Goal: Information Seeking & Learning: Learn about a topic

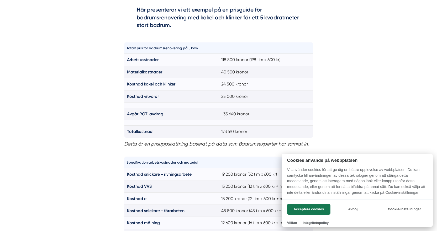
scroll to position [394, 0]
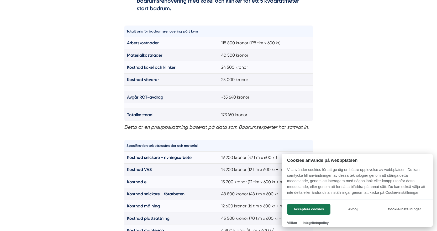
drag, startPoint x: 212, startPoint y: 54, endPoint x: 273, endPoint y: 58, distance: 61.0
click at [273, 58] on div at bounding box center [218, 115] width 437 height 231
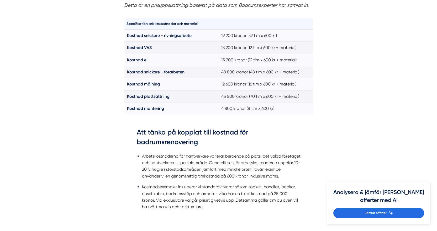
scroll to position [525, 0]
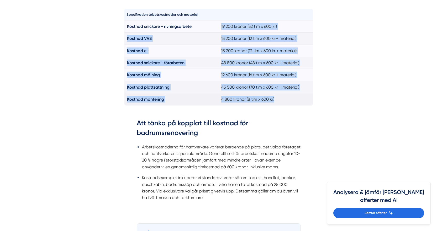
drag, startPoint x: 222, startPoint y: 26, endPoint x: 278, endPoint y: 104, distance: 95.7
click at [278, 104] on tbody "Kostnad snickare - rivningsarbete 19 200 kronor (32 tim x 600 kr) Kostnad VVS 1…" at bounding box center [218, 62] width 189 height 85
click at [132, 60] on td "Kostnad snickare - förarbeten" at bounding box center [171, 63] width 94 height 12
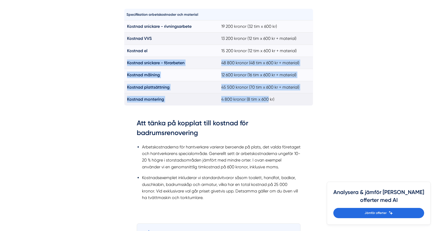
drag, startPoint x: 131, startPoint y: 59, endPoint x: 262, endPoint y: 96, distance: 135.3
click at [262, 96] on tbody "Kostnad snickare - rivningsarbete 19 200 kronor (32 tim x 600 kr) Kostnad VVS 1…" at bounding box center [218, 62] width 189 height 85
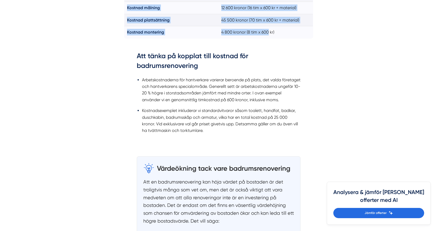
scroll to position [603, 0]
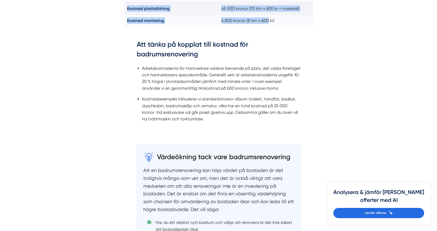
drag, startPoint x: 148, startPoint y: 66, endPoint x: 222, endPoint y: 120, distance: 92.0
click at [222, 120] on ul "Arbetskostnaderna för hantverkare varierar beroende på plats, det valda företag…" at bounding box center [219, 95] width 164 height 67
click at [222, 120] on li "Kostnadsexemplet inkluderar vi standardvitvaror såsom toalett, handfat, badkar,…" at bounding box center [221, 109] width 158 height 27
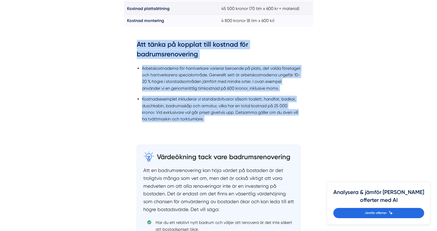
drag, startPoint x: 222, startPoint y: 120, endPoint x: 129, endPoint y: 43, distance: 121.1
click at [129, 43] on div "Att tänka på kopplat till kostnad för badrumsrenovering Arbetskostnaderna för h…" at bounding box center [218, 84] width 189 height 105
drag, startPoint x: 129, startPoint y: 43, endPoint x: 232, endPoint y: 117, distance: 127.1
click at [232, 117] on div "Att tänka på kopplat till kostnad för badrumsrenovering Arbetskostnaderna för h…" at bounding box center [218, 84] width 189 height 105
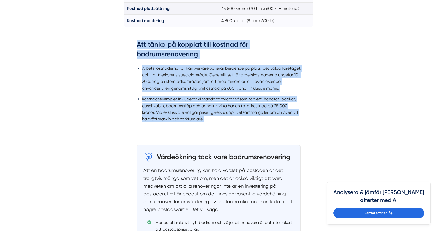
click at [232, 117] on li "Kostnadsexemplet inkluderar vi standardvitvaror såsom toalett, handfat, badkar,…" at bounding box center [221, 109] width 158 height 27
drag, startPoint x: 232, startPoint y: 117, endPoint x: 130, endPoint y: 40, distance: 127.8
click at [130, 40] on div "Att tänka på kopplat till kostnad för badrumsrenovering Arbetskostnaderna för h…" at bounding box center [218, 84] width 189 height 105
drag, startPoint x: 130, startPoint y: 40, endPoint x: 222, endPoint y: 117, distance: 119.9
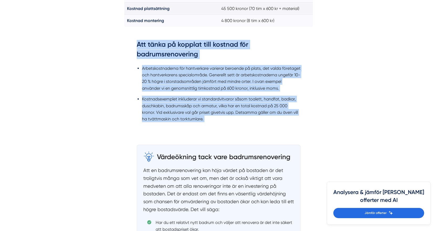
click at [222, 118] on div "Att tänka på kopplat till kostnad för badrumsrenovering Arbetskostnaderna för h…" at bounding box center [218, 84] width 189 height 105
click at [225, 116] on li "Kostnadsexemplet inkluderar vi standardvitvaror såsom toalett, handfat, badkar,…" at bounding box center [221, 109] width 158 height 27
drag, startPoint x: 225, startPoint y: 116, endPoint x: 141, endPoint y: 48, distance: 108.4
click at [141, 48] on div "Att tänka på kopplat till kostnad för badrumsrenovering Arbetskostnaderna för h…" at bounding box center [219, 84] width 164 height 89
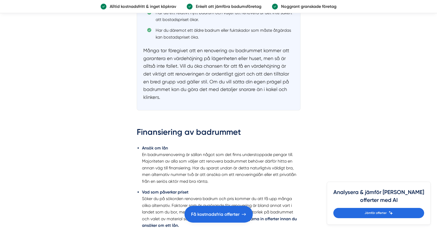
scroll to position [918, 0]
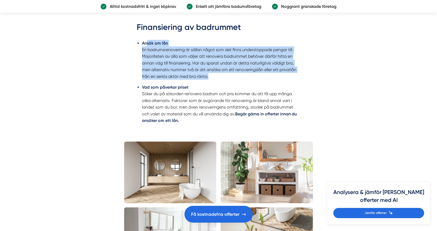
drag, startPoint x: 147, startPoint y: 45, endPoint x: 214, endPoint y: 76, distance: 74.0
click at [214, 76] on li "Ansök om lån En badrumsrenovering är sällan något som det finns understoppade p…" at bounding box center [221, 60] width 158 height 40
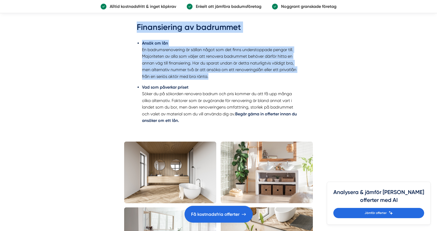
drag, startPoint x: 214, startPoint y: 76, endPoint x: 137, endPoint y: 28, distance: 90.9
click at [137, 28] on div "Finansiering av badrummet Ansök om lån En badrumsrenovering är sällan något som…" at bounding box center [219, 76] width 164 height 109
click at [137, 28] on h2 "Finansiering av badrummet" at bounding box center [219, 29] width 164 height 15
drag, startPoint x: 137, startPoint y: 28, endPoint x: 219, endPoint y: 75, distance: 94.5
click at [219, 75] on div "Finansiering av badrummet Ansök om lån En badrumsrenovering är sällan något som…" at bounding box center [219, 76] width 164 height 109
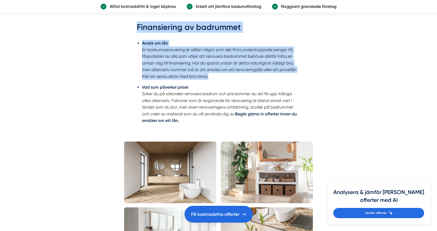
click at [219, 75] on li "Ansök om lån En badrumsrenovering är sällan något som det finns understoppade p…" at bounding box center [221, 60] width 158 height 40
drag, startPoint x: 219, startPoint y: 75, endPoint x: 134, endPoint y: 23, distance: 99.8
click at [134, 23] on div "Finansiering av badrummet Ansök om lån En badrumsrenovering är sällan något som…" at bounding box center [218, 76] width 189 height 125
drag, startPoint x: 134, startPoint y: 23, endPoint x: 249, endPoint y: 77, distance: 127.8
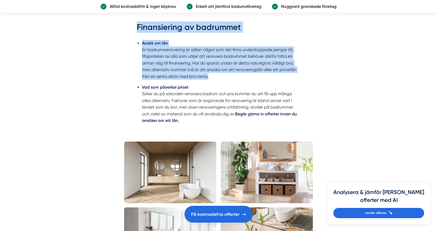
click at [249, 77] on div "Finansiering av badrummet Ansök om lån En badrumsrenovering är sällan något som…" at bounding box center [218, 76] width 189 height 125
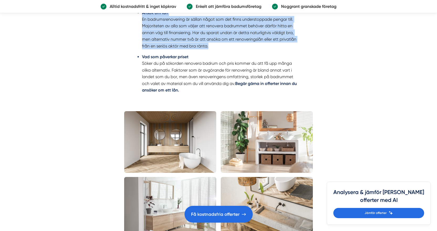
scroll to position [944, 0]
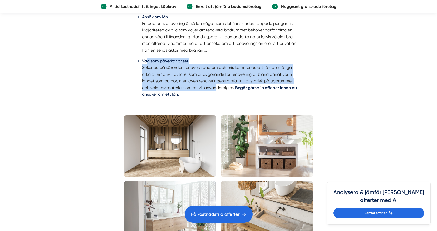
drag, startPoint x: 148, startPoint y: 63, endPoint x: 217, endPoint y: 87, distance: 72.9
click at [217, 87] on li "Vad som påverkar priset Söker du på sökorden renovera badrum och pris kommer du…" at bounding box center [221, 78] width 158 height 40
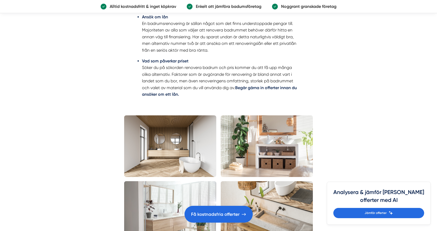
click at [220, 95] on li "Vad som påverkar priset Söker du på sökorden renovera badrum och pris kommer du…" at bounding box center [221, 78] width 158 height 40
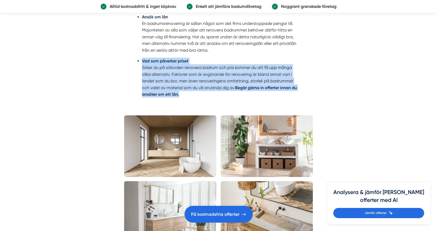
drag, startPoint x: 219, startPoint y: 95, endPoint x: 138, endPoint y: 62, distance: 87.4
click at [142, 62] on li "Vad som påverkar priset Söker du på sökorden renovera badrum och pris kommer du…" at bounding box center [221, 78] width 158 height 40
click at [144, 61] on strong "Vad som påverkar priset" at bounding box center [165, 61] width 46 height 5
drag, startPoint x: 146, startPoint y: 56, endPoint x: 226, endPoint y: 95, distance: 89.4
click at [226, 95] on ul "Ansök om lån En badrumsrenovering är sällan något som det finns understoppade p…" at bounding box center [219, 57] width 164 height 94
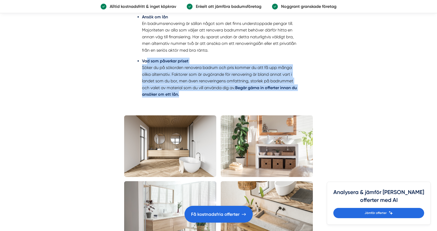
click at [226, 95] on li "Vad som påverkar priset Söker du på sökorden renovera badrum och pris kommer du…" at bounding box center [221, 78] width 158 height 40
drag, startPoint x: 226, startPoint y: 95, endPoint x: 131, endPoint y: 56, distance: 103.3
click at [131, 56] on div "Finansiering av badrummet Ansök om lån En badrumsrenovering är sällan något som…" at bounding box center [218, 50] width 189 height 125
click at [131, 55] on div "Finansiering av badrummet Ansök om lån En badrumsrenovering är sällan något som…" at bounding box center [218, 50] width 189 height 125
drag, startPoint x: 131, startPoint y: 55, endPoint x: 239, endPoint y: 100, distance: 117.4
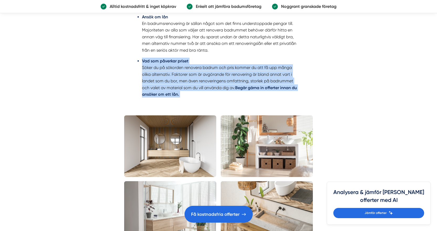
click at [239, 100] on div "Finansiering av badrummet Ansök om lån En badrumsrenovering är sällan något som…" at bounding box center [218, 50] width 189 height 125
click at [239, 100] on ul "Ansök om lån En badrumsrenovering är sällan något som det finns understoppade p…" at bounding box center [219, 57] width 164 height 94
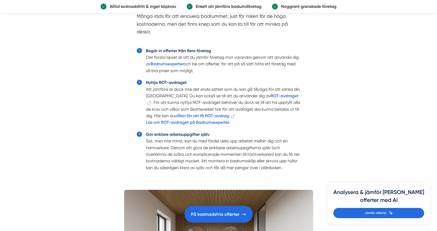
scroll to position [1286, 0]
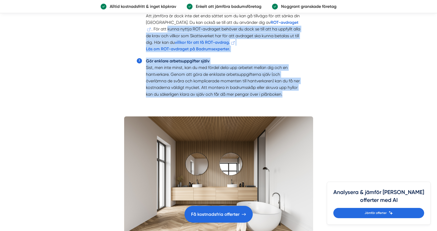
drag, startPoint x: 293, startPoint y: 94, endPoint x: 137, endPoint y: 27, distance: 170.2
click at [137, 27] on ol "Begär in offerter från flera företag Det första tipset är att du jämför företag…" at bounding box center [219, 39] width 164 height 132
drag, startPoint x: 137, startPoint y: 27, endPoint x: 311, endPoint y: 92, distance: 185.9
click at [311, 92] on div "Tips som kan minska kostnaden för badrumsrenovering Många räds för att renovera…" at bounding box center [218, 9] width 189 height 209
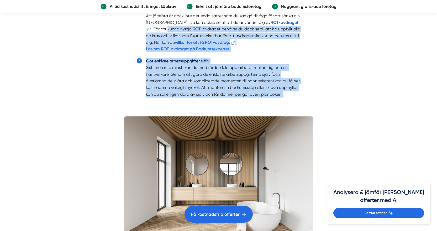
click at [311, 92] on div "Tips som kan minska kostnaden för badrumsrenovering Många räds för att renovera…" at bounding box center [218, 9] width 189 height 209
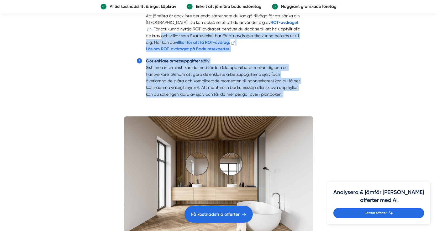
drag, startPoint x: 311, startPoint y: 92, endPoint x: 140, endPoint y: 33, distance: 181.4
click at [140, 33] on div "Tips som kan minska kostnaden för badrumsrenovering Många räds för att renovera…" at bounding box center [218, 9] width 189 height 209
click at [140, 33] on ol "Begär in offerter från flera företag Det första tipset är att du jämför företag…" at bounding box center [219, 39] width 164 height 132
drag, startPoint x: 140, startPoint y: 33, endPoint x: 301, endPoint y: 99, distance: 174.1
click at [301, 99] on div "Tips som kan minska kostnaden för badrumsrenovering Många räds för att renovera…" at bounding box center [218, 9] width 189 height 209
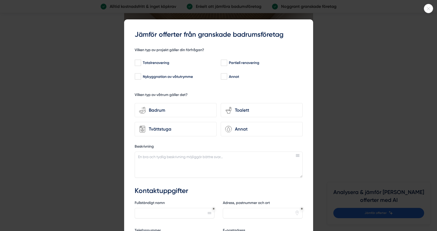
scroll to position [1522, 0]
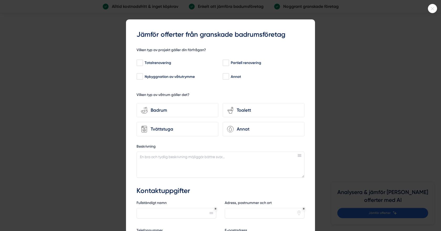
click at [349, 82] on div at bounding box center [220, 115] width 441 height 231
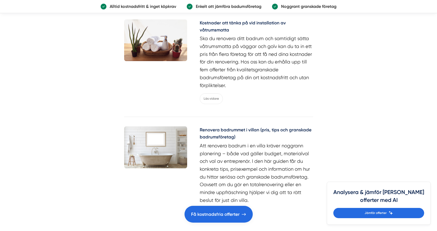
scroll to position [2492, 0]
